Goal: Task Accomplishment & Management: Use online tool/utility

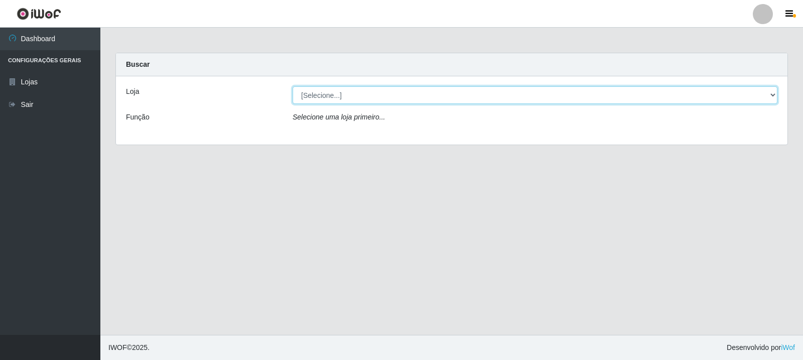
click at [343, 100] on select "[Selecione...] Rede Compras Supermercados - LOJA 3" at bounding box center [535, 95] width 485 height 18
select select "162"
click at [293, 86] on select "[Selecione...] Rede Compras Supermercados - LOJA 3" at bounding box center [535, 95] width 485 height 18
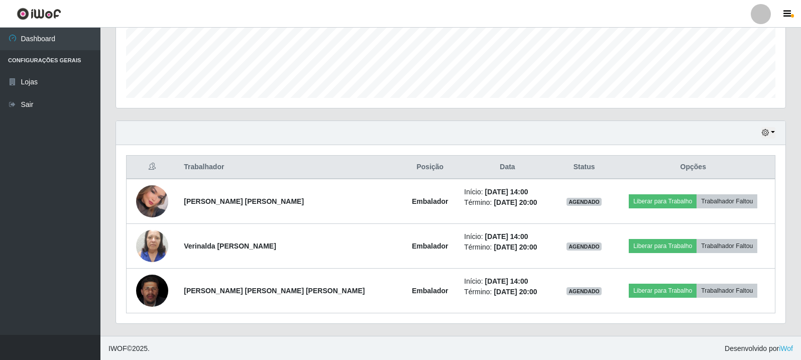
scroll to position [262, 0]
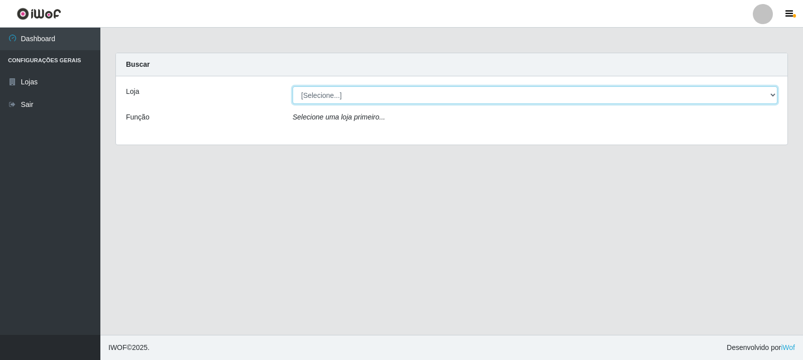
click at [403, 94] on select "[Selecione...] Rede Compras Supermercados - LOJA 3" at bounding box center [535, 95] width 485 height 18
select select "162"
click at [293, 86] on select "[Selecione...] Rede Compras Supermercados - LOJA 3" at bounding box center [535, 95] width 485 height 18
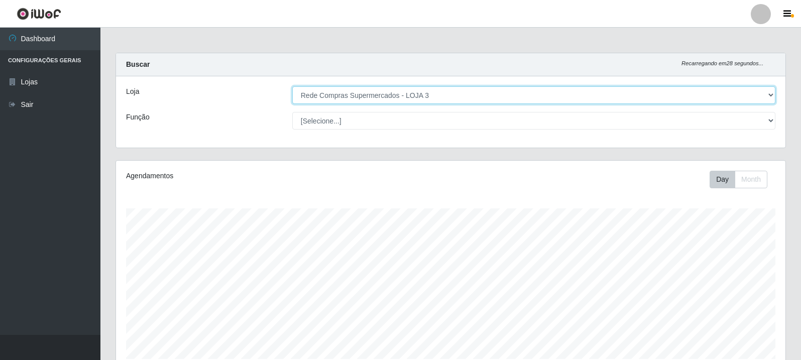
scroll to position [208, 669]
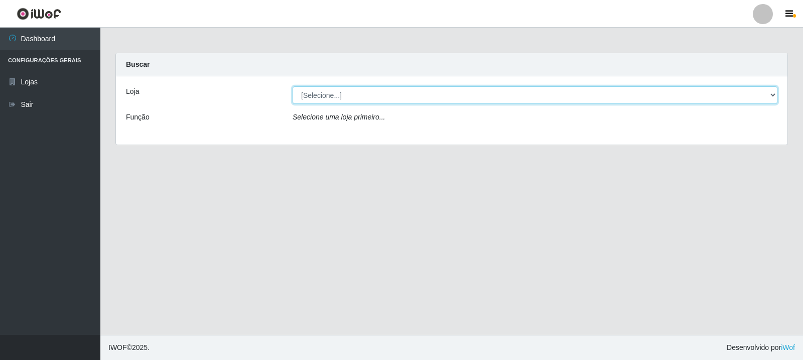
click at [775, 96] on select "[Selecione...] Rede Compras Supermercados - LOJA 3" at bounding box center [535, 95] width 485 height 18
select select "162"
click at [293, 86] on select "[Selecione...] Rede Compras Supermercados - LOJA 3" at bounding box center [535, 95] width 485 height 18
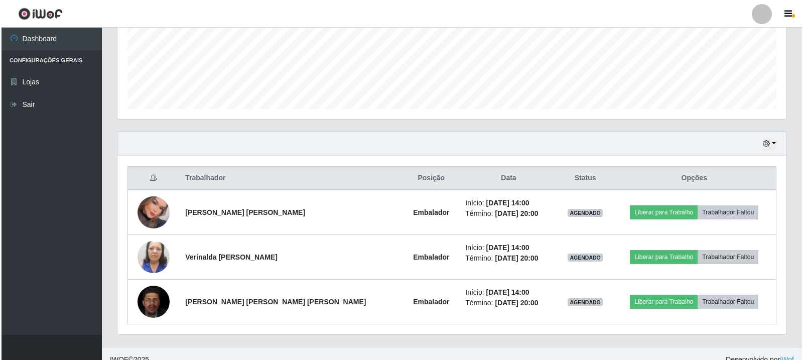
scroll to position [251, 0]
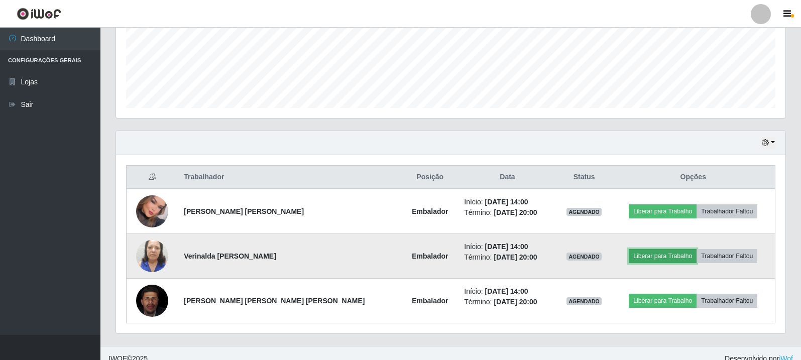
click at [636, 256] on button "Liberar para Trabalho" at bounding box center [663, 256] width 68 height 14
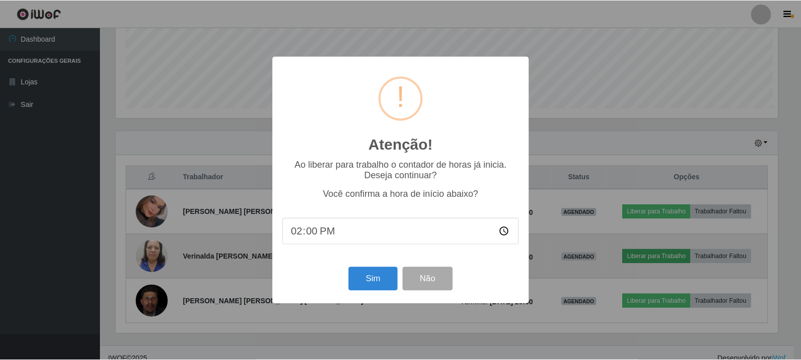
scroll to position [208, 664]
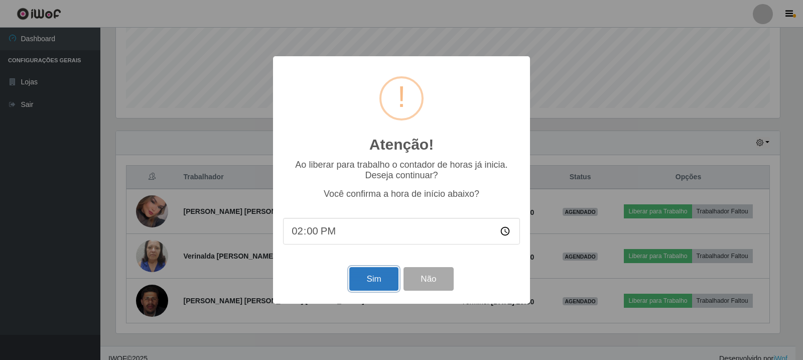
click at [381, 276] on button "Sim" at bounding box center [374, 279] width 49 height 24
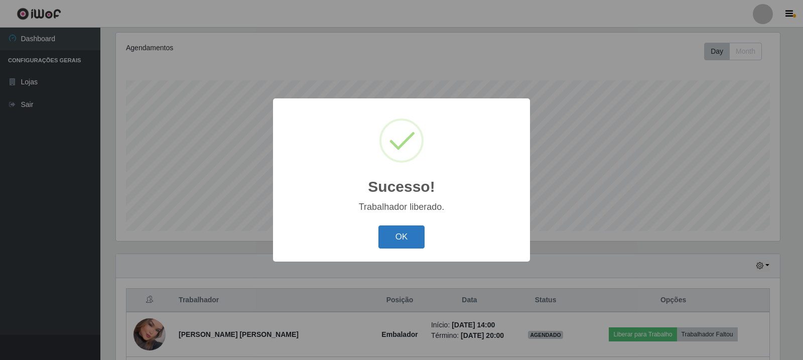
click at [400, 236] on button "OK" at bounding box center [402, 237] width 47 height 24
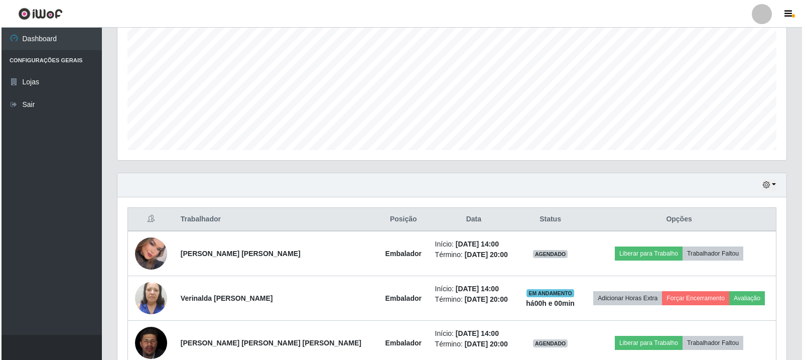
scroll to position [228, 0]
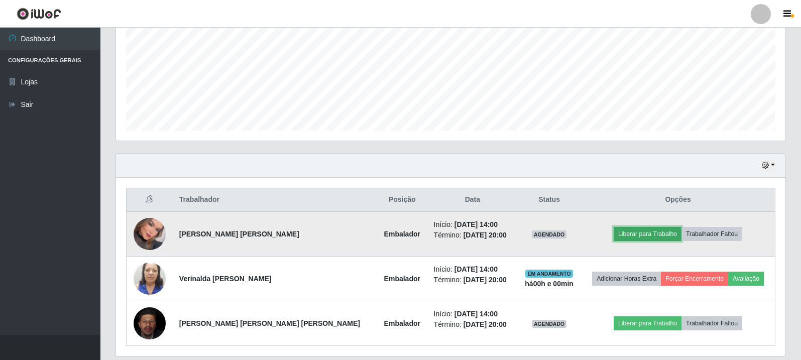
click at [639, 232] on button "Liberar para Trabalho" at bounding box center [648, 234] width 68 height 14
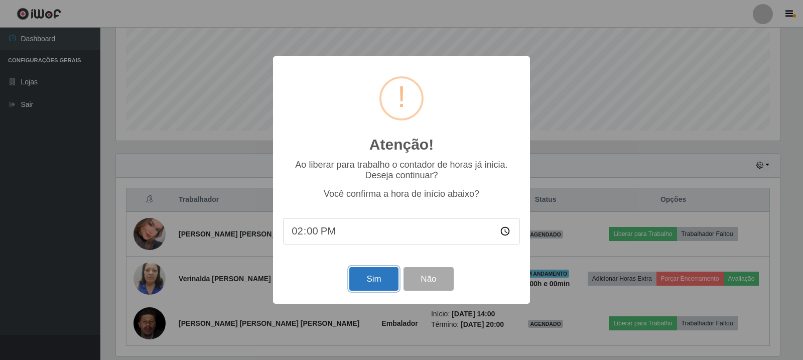
click at [379, 285] on button "Sim" at bounding box center [374, 279] width 49 height 24
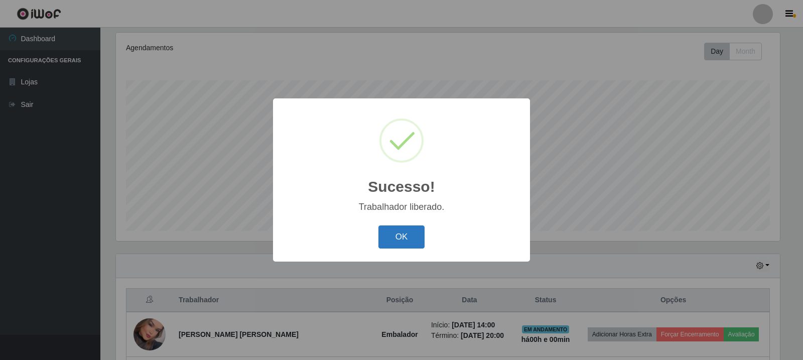
click at [398, 234] on button "OK" at bounding box center [402, 237] width 47 height 24
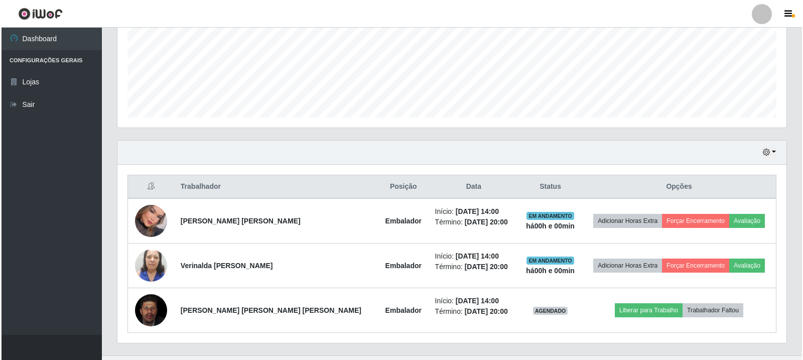
scroll to position [262, 0]
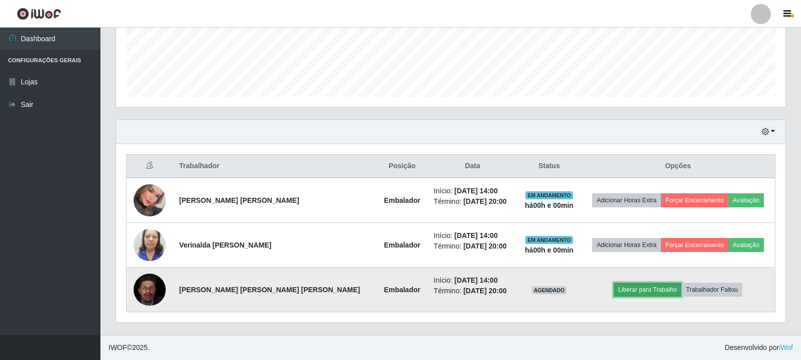
click at [647, 285] on button "Liberar para Trabalho" at bounding box center [648, 290] width 68 height 14
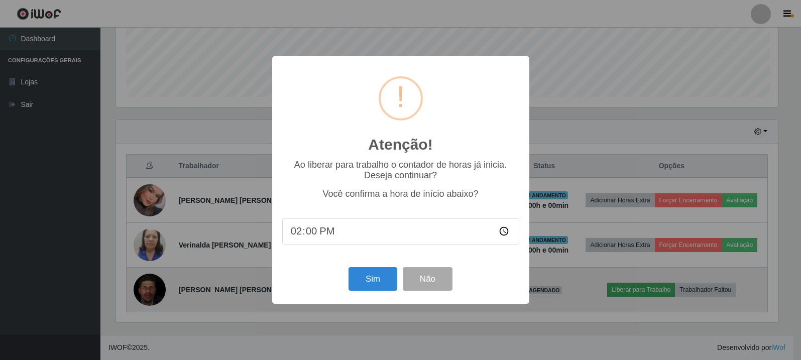
scroll to position [208, 664]
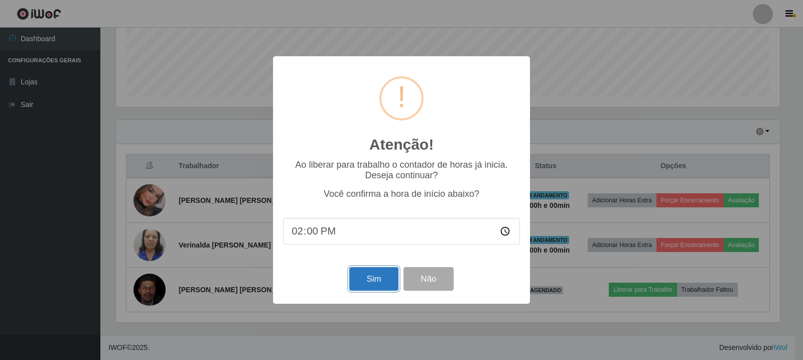
click at [369, 277] on button "Sim" at bounding box center [374, 279] width 49 height 24
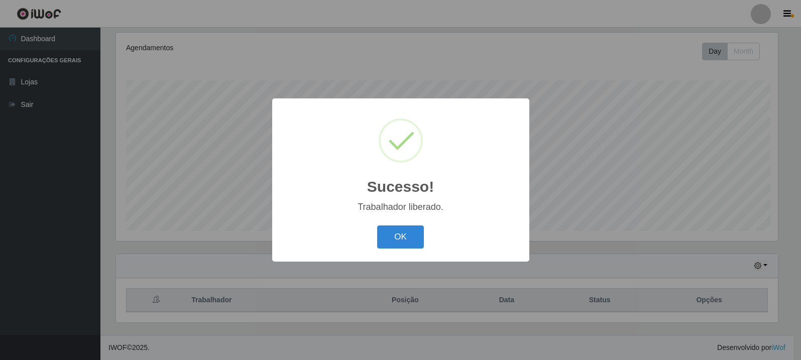
scroll to position [0, 0]
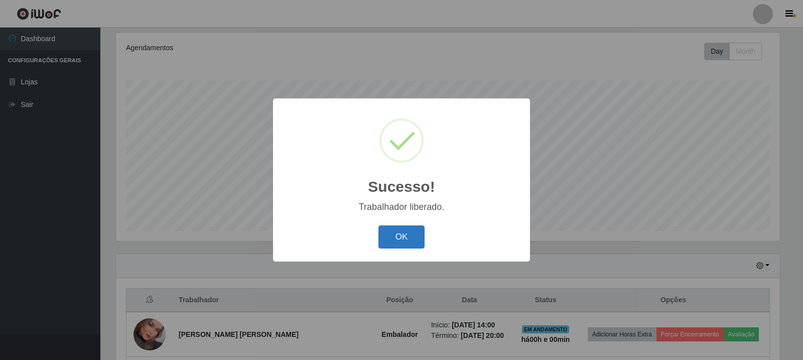
click at [400, 240] on button "OK" at bounding box center [402, 237] width 47 height 24
